Goal: Task Accomplishment & Management: Manage account settings

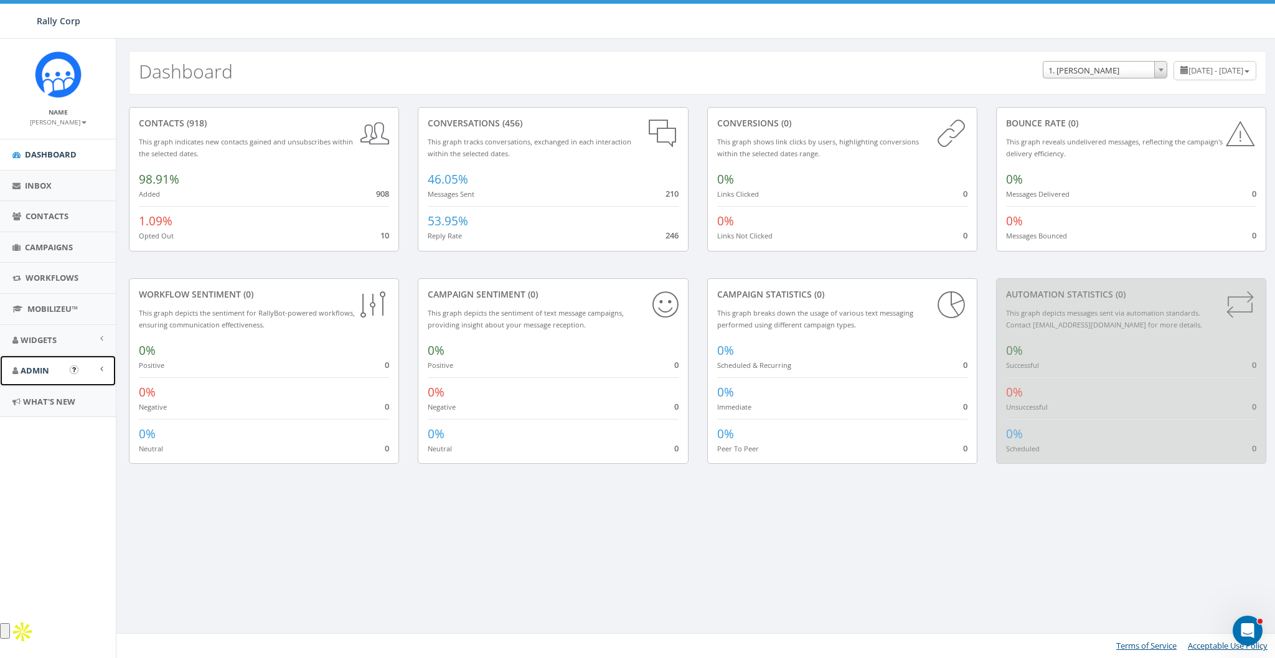
click at [31, 372] on span "Admin" at bounding box center [35, 370] width 29 height 11
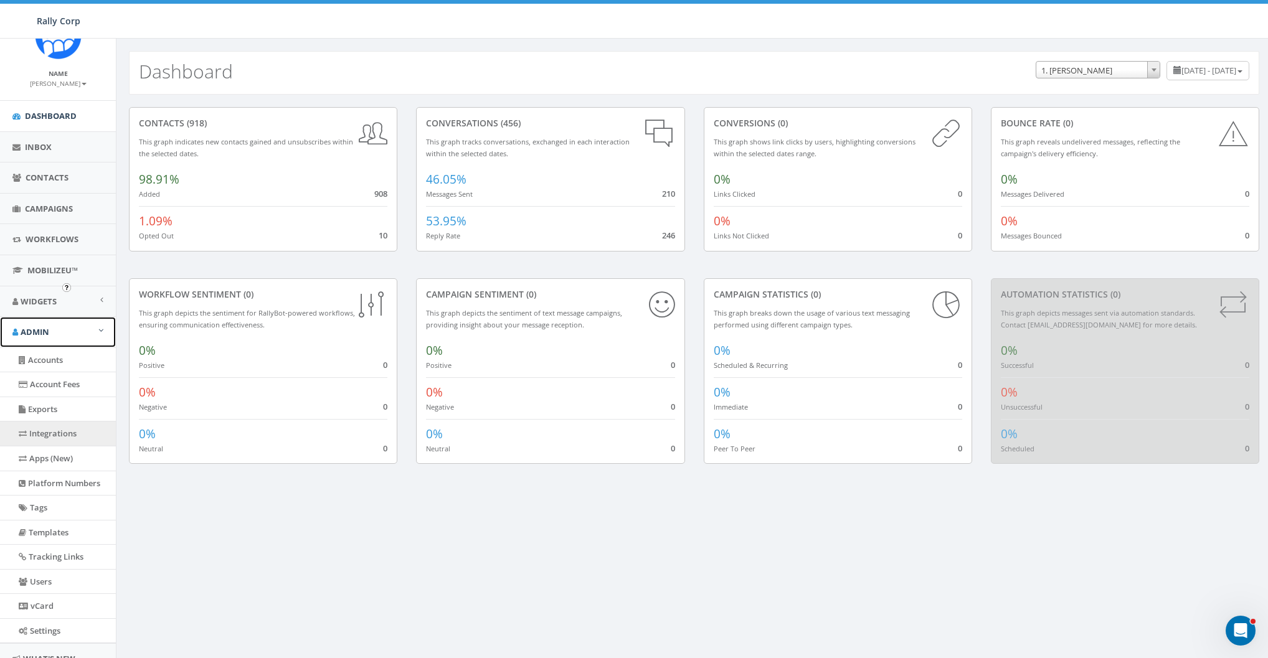
scroll to position [82, 0]
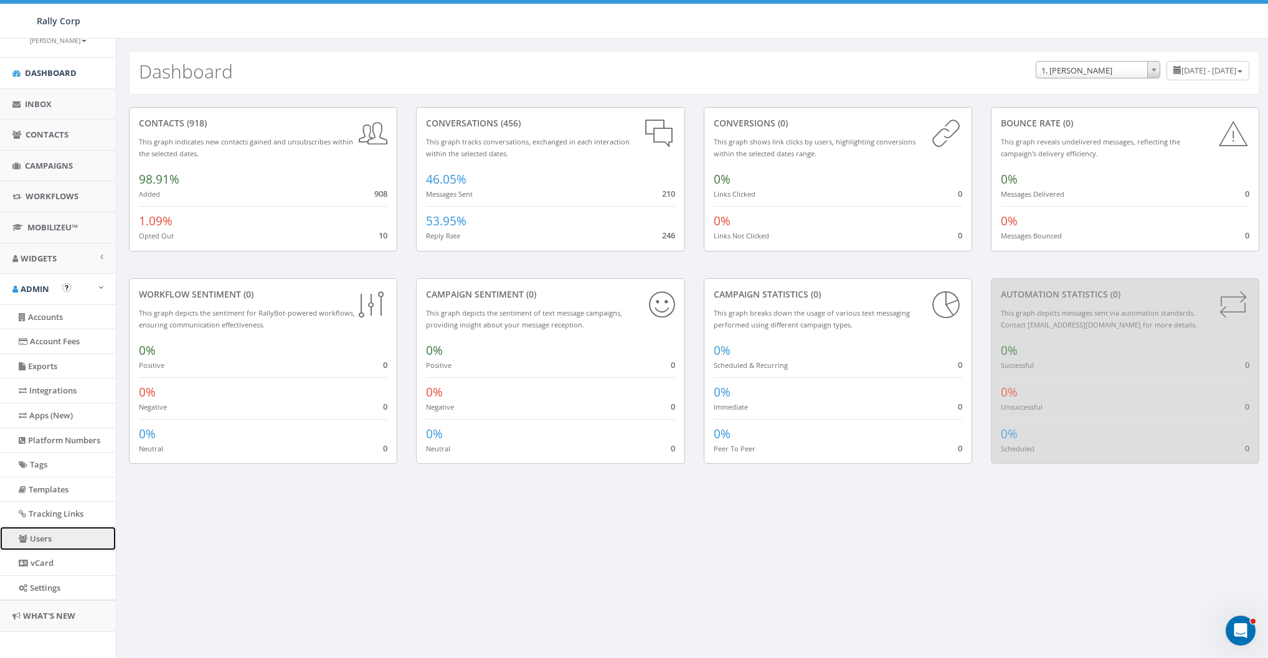
click at [48, 539] on link "Users" at bounding box center [58, 539] width 116 height 24
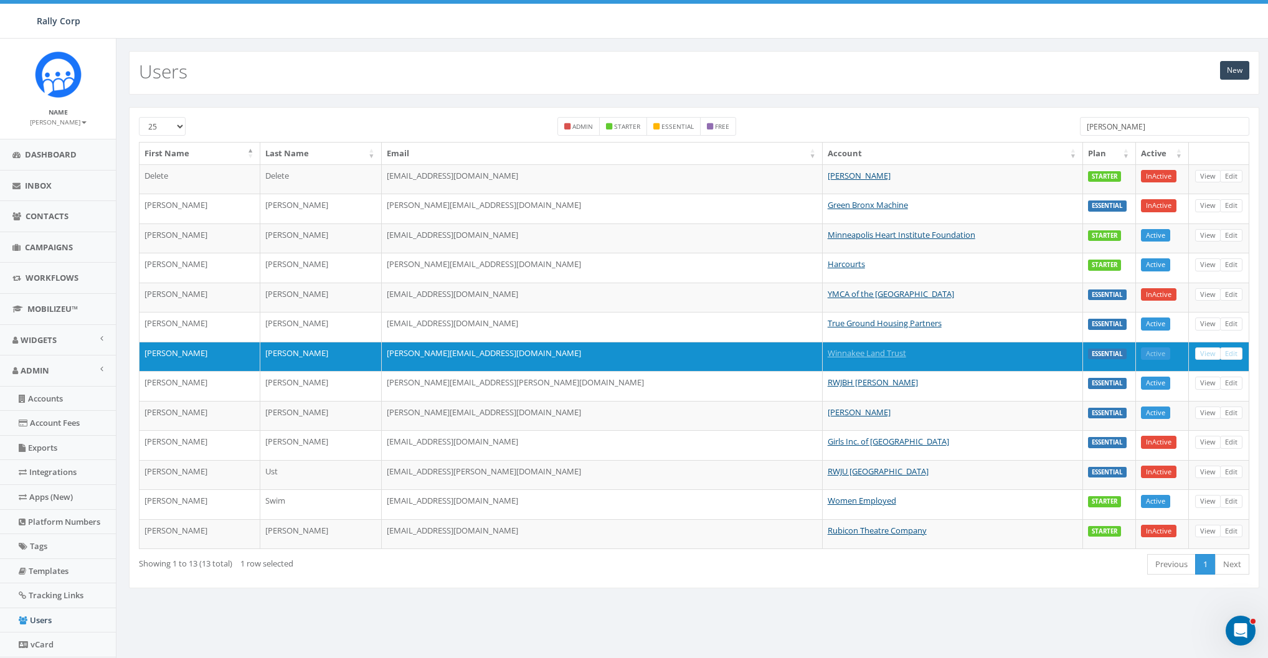
click at [1143, 126] on input "[PERSON_NAME]" at bounding box center [1164, 126] width 169 height 19
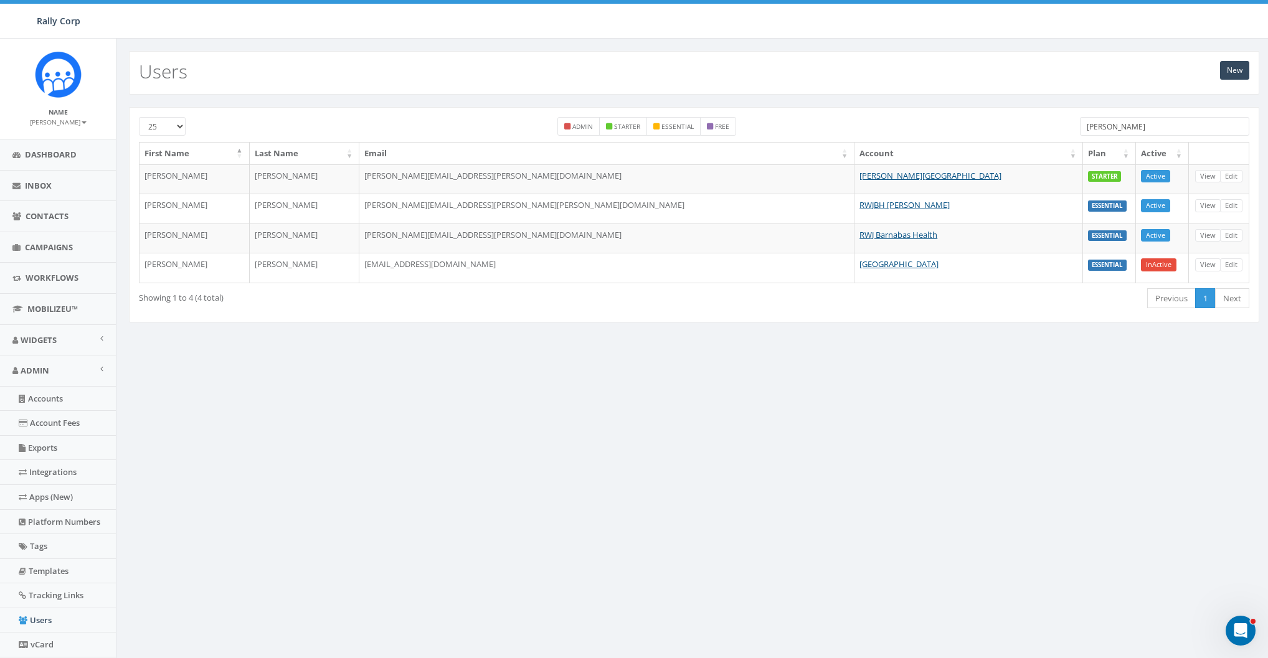
click at [1138, 121] on input "[PERSON_NAME]" at bounding box center [1164, 126] width 169 height 19
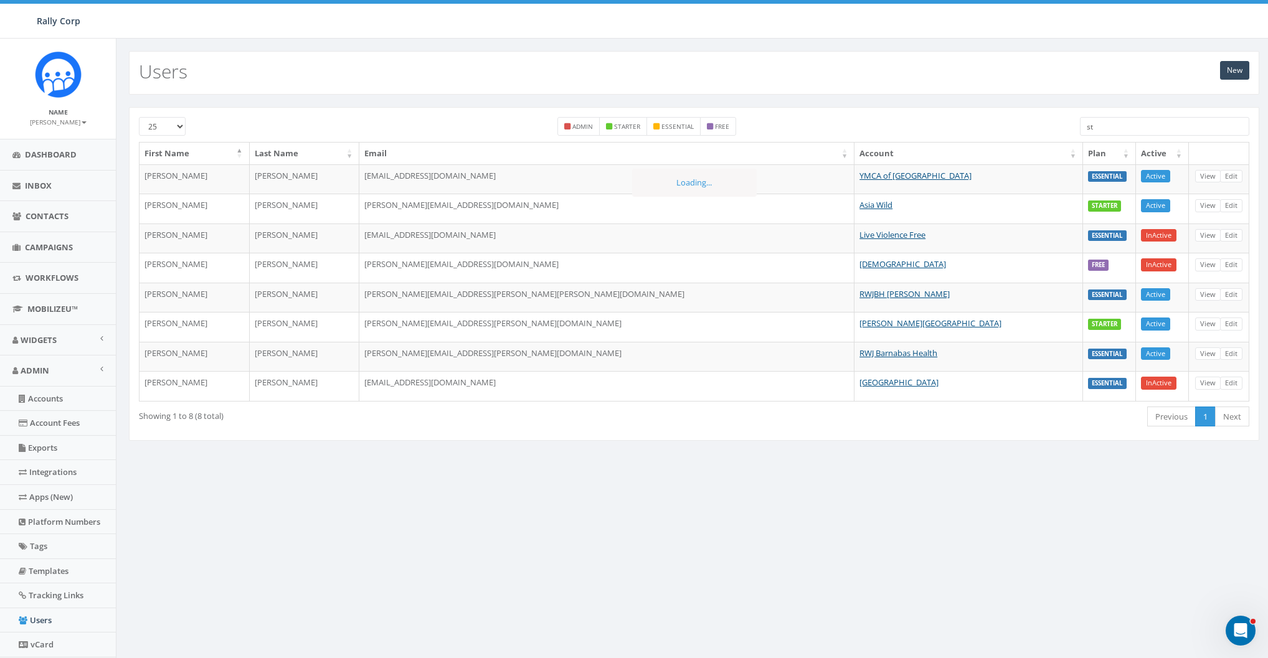
type input "s"
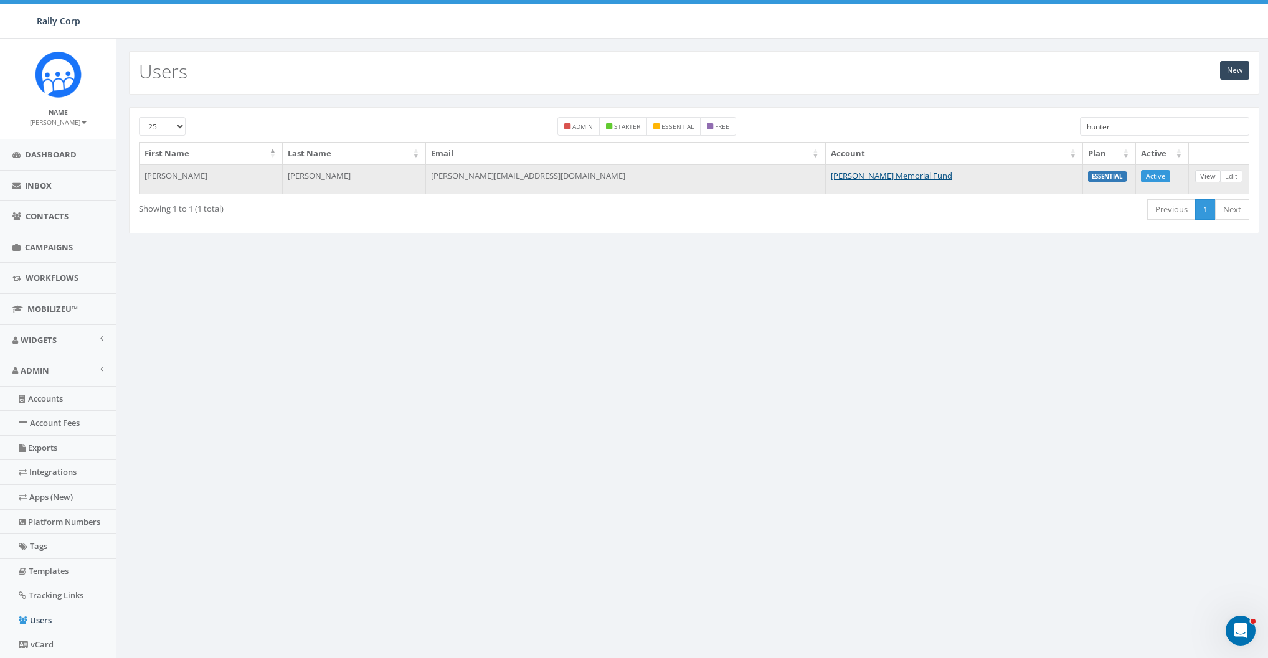
type input "hunter"
click at [1206, 176] on link "View" at bounding box center [1208, 176] width 26 height 13
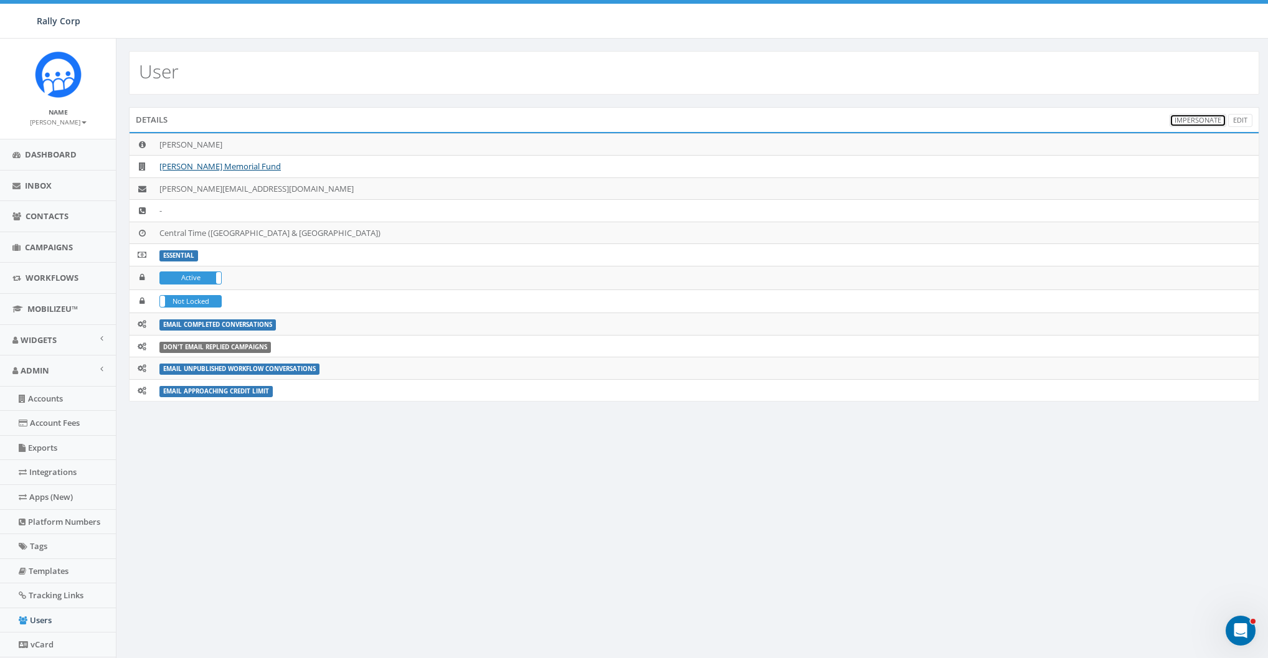
click at [1187, 119] on link "Impersonate" at bounding box center [1197, 120] width 57 height 13
